Goal: Task Accomplishment & Management: Manage account settings

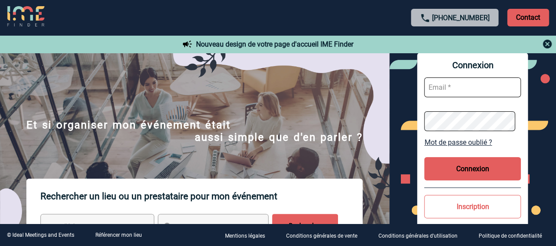
click at [471, 86] on input "text" at bounding box center [472, 87] width 97 height 20
paste input "Audrey.Rosichini@lenotre.fr"
type input "Audrey.Rosichini@lenotre.fr"
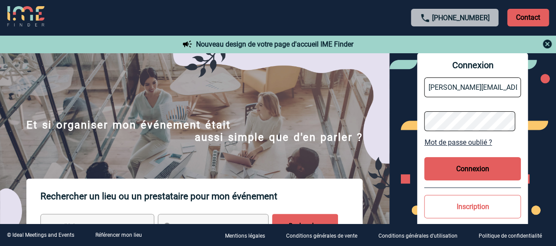
click at [476, 172] on button "Connexion" at bounding box center [472, 168] width 97 height 23
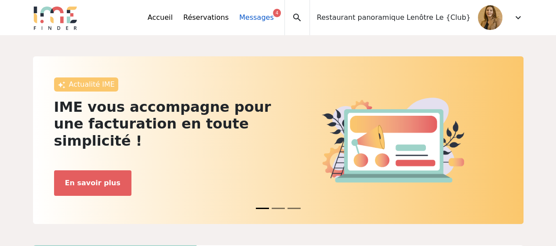
click at [273, 17] on link "Messages 4" at bounding box center [256, 17] width 34 height 11
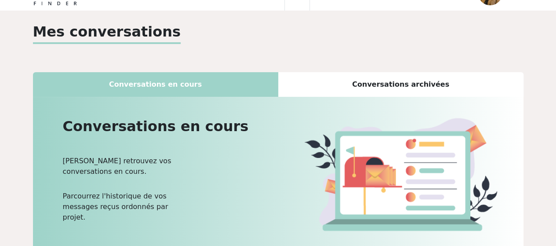
scroll to position [79, 0]
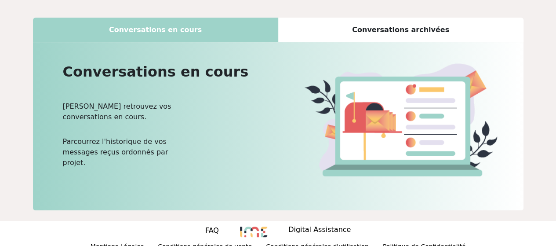
click at [428, 31] on div "Conversations archivées" at bounding box center [400, 30] width 245 height 25
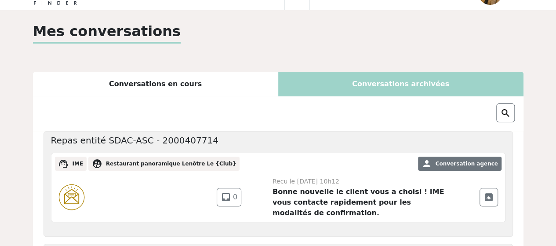
scroll to position [0, 0]
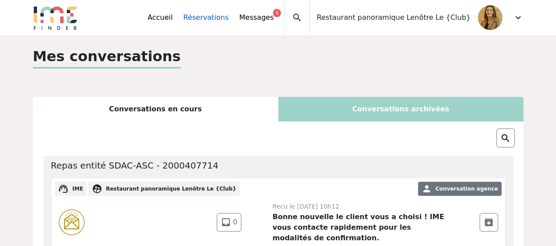
click at [229, 22] on link "Réservations" at bounding box center [205, 17] width 45 height 11
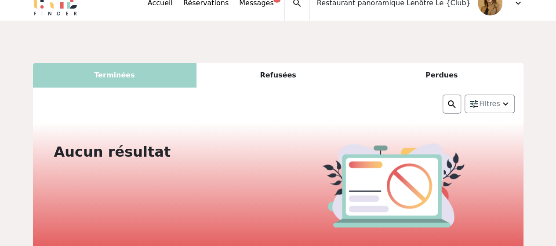
scroll to position [14, 0]
click at [447, 73] on div "Perdues" at bounding box center [442, 75] width 164 height 25
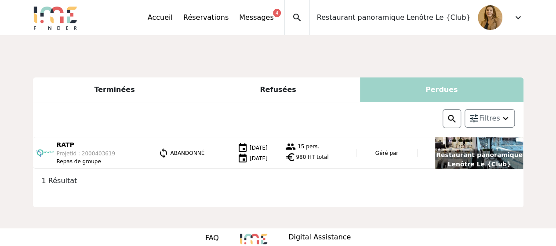
click at [287, 87] on div "Refusées" at bounding box center [279, 89] width 164 height 25
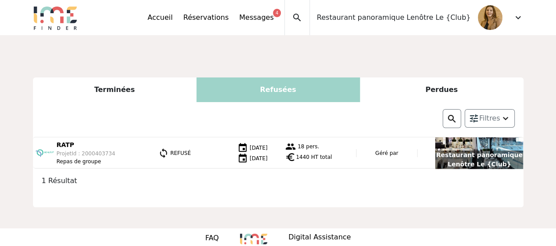
click at [115, 84] on div "Terminées" at bounding box center [115, 89] width 164 height 25
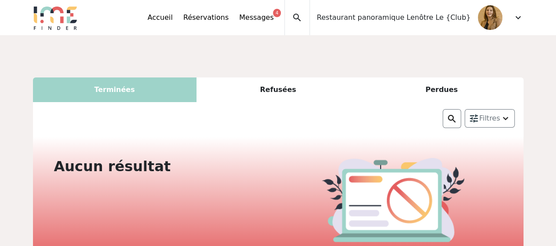
click at [515, 19] on span "expand_more" at bounding box center [518, 17] width 11 height 11
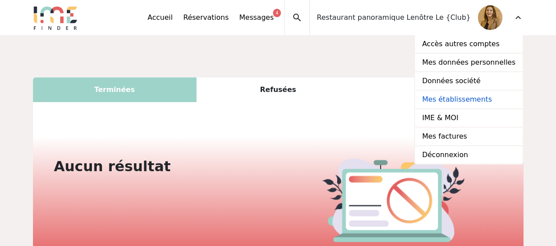
click at [462, 98] on link "Mes établissements" at bounding box center [468, 100] width 107 height 18
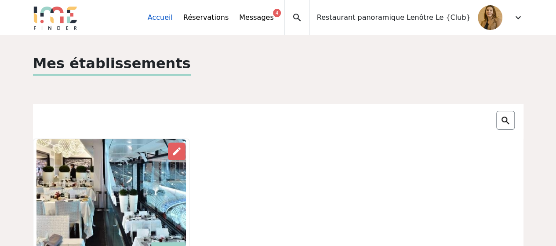
click at [173, 18] on link "Accueil" at bounding box center [160, 17] width 25 height 11
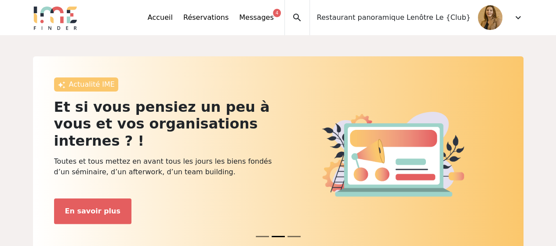
click at [517, 15] on span "expand_more" at bounding box center [518, 17] width 11 height 11
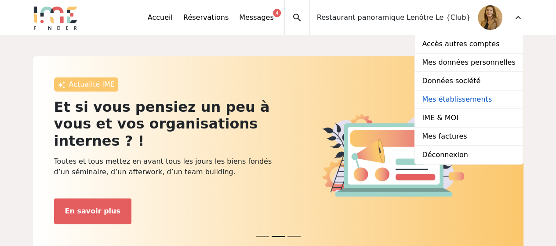
click at [464, 102] on link "Mes établissements" at bounding box center [468, 100] width 107 height 18
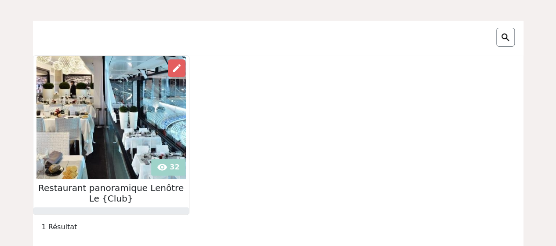
scroll to position [71, 0]
